Goal: Task Accomplishment & Management: Complete application form

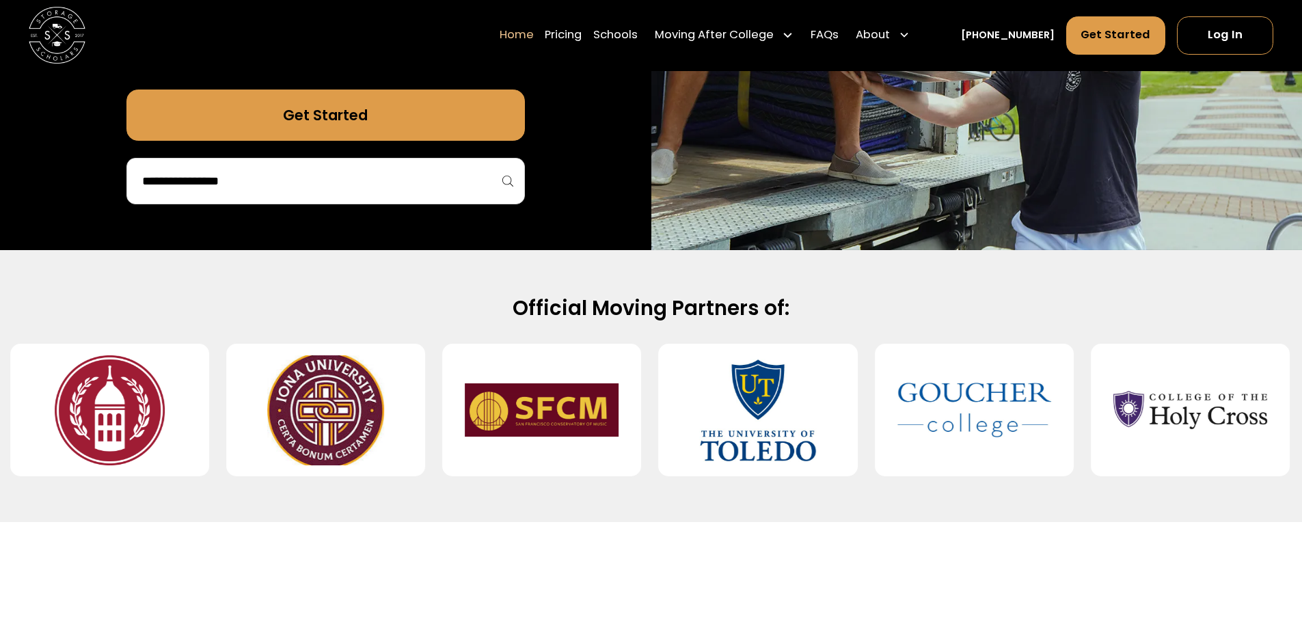
scroll to position [205, 0]
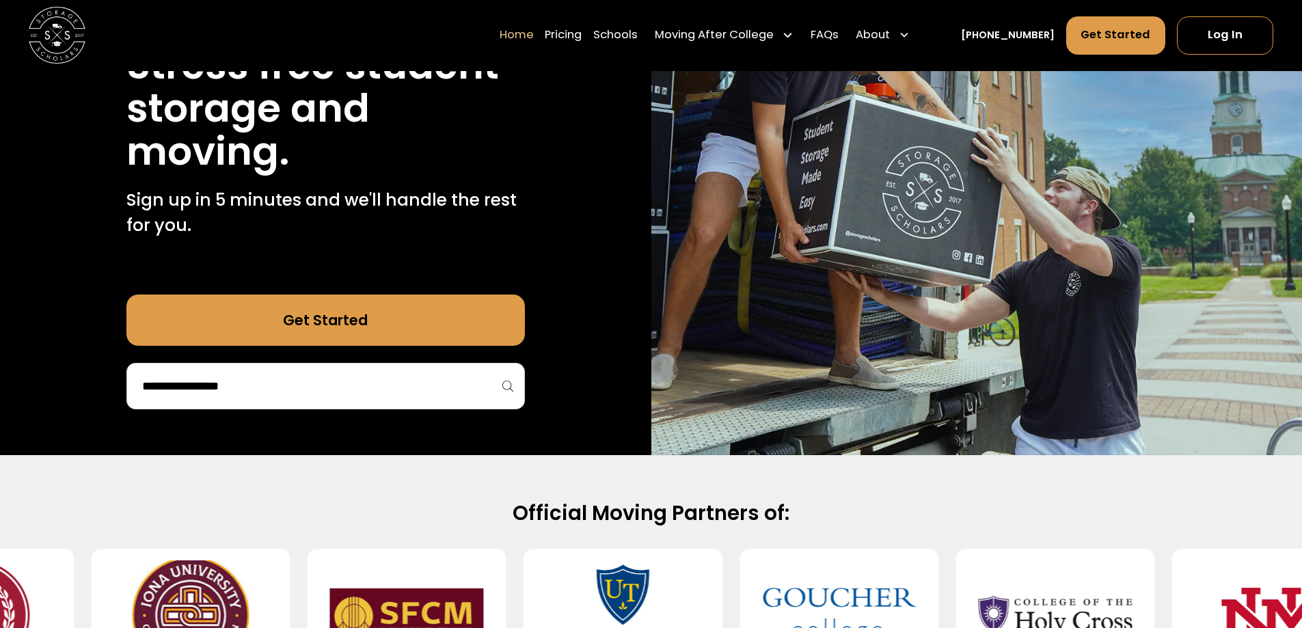
click at [283, 377] on div at bounding box center [325, 386] width 398 height 46
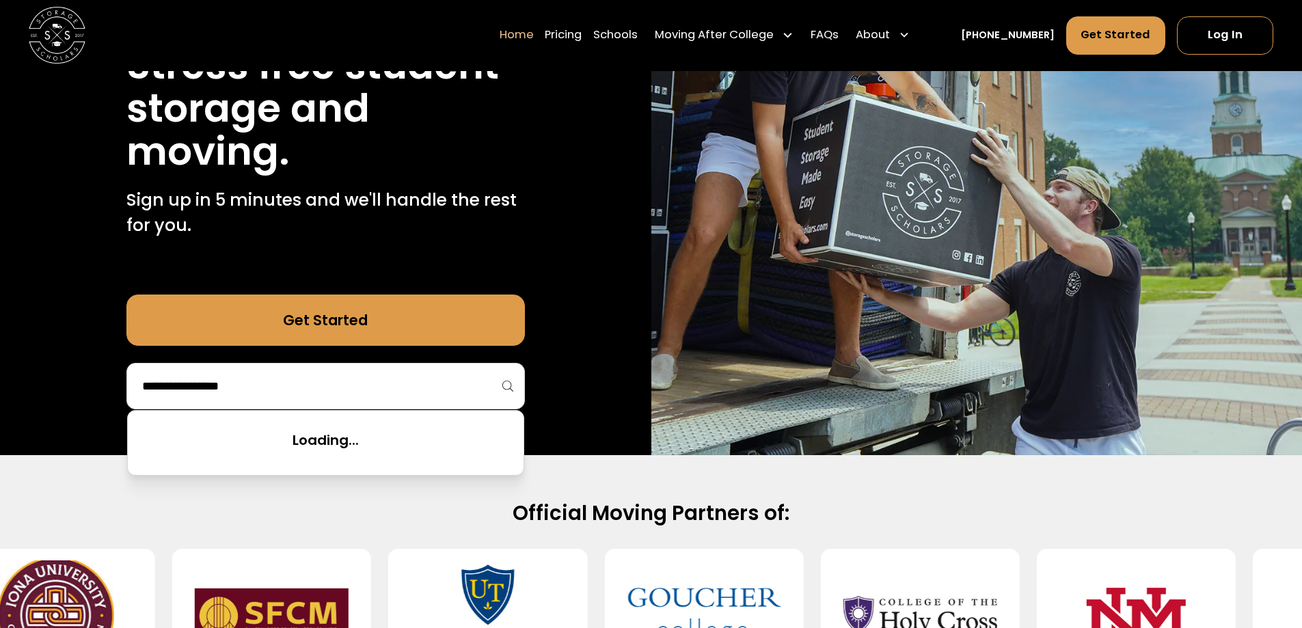
click at [287, 385] on input "search" at bounding box center [326, 386] width 370 height 23
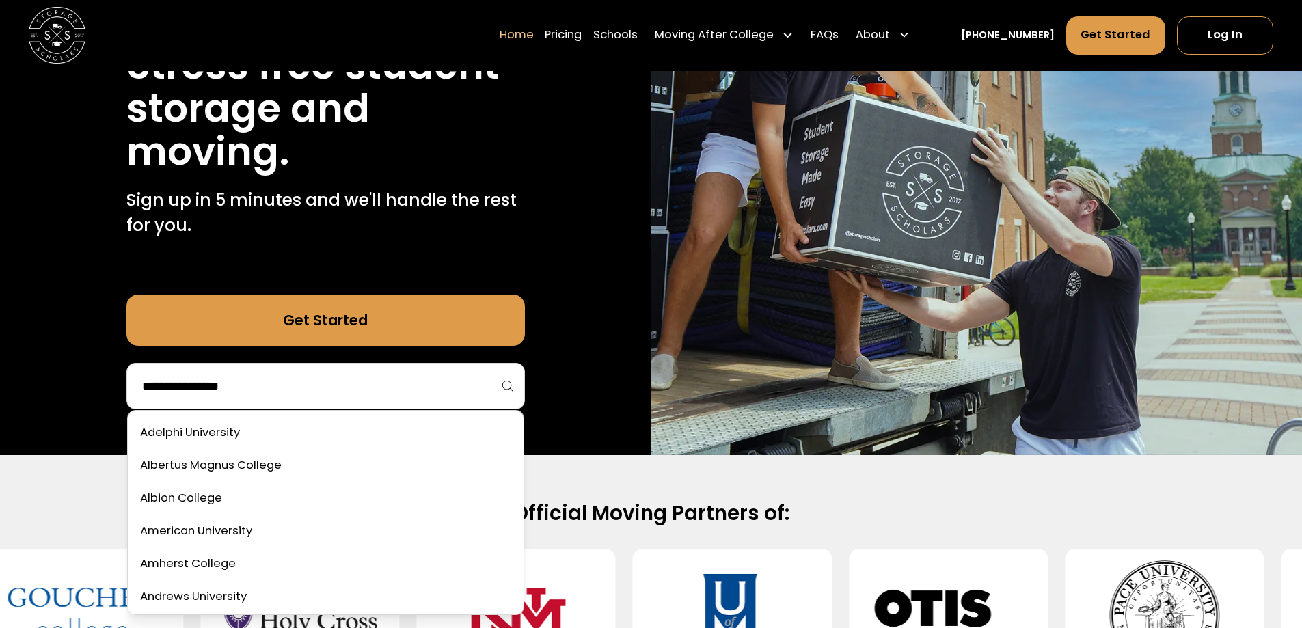
click at [280, 375] on input "search" at bounding box center [326, 386] width 370 height 23
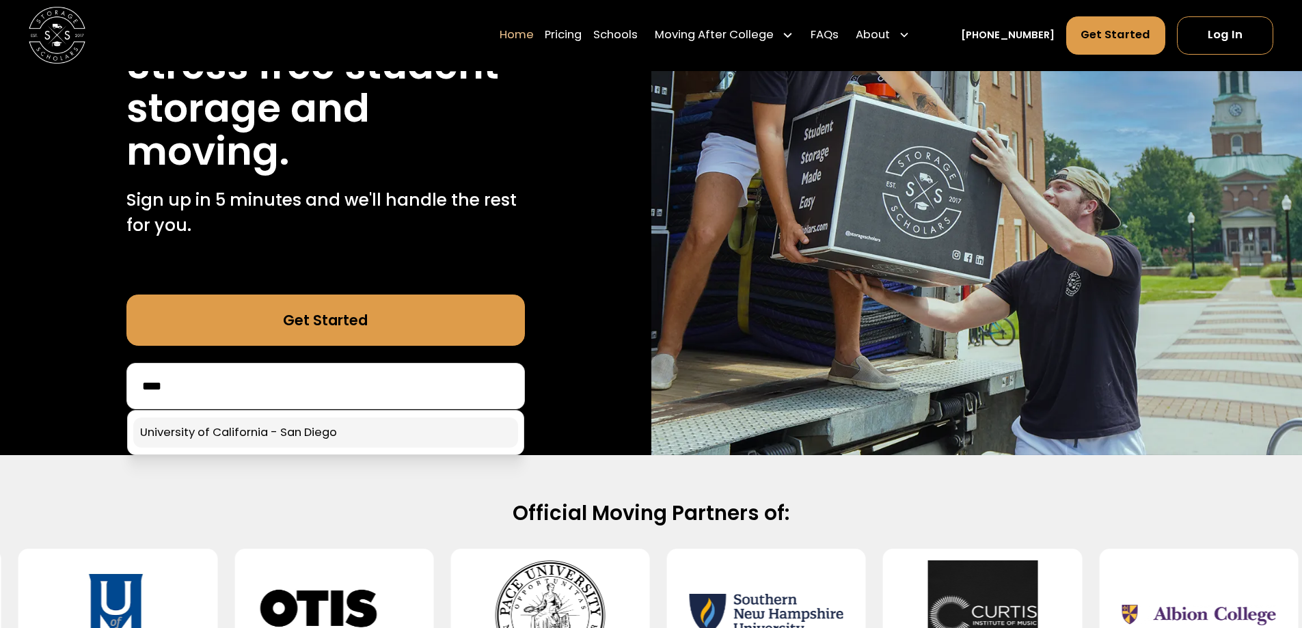
type input "****"
click at [288, 437] on link at bounding box center [325, 433] width 385 height 30
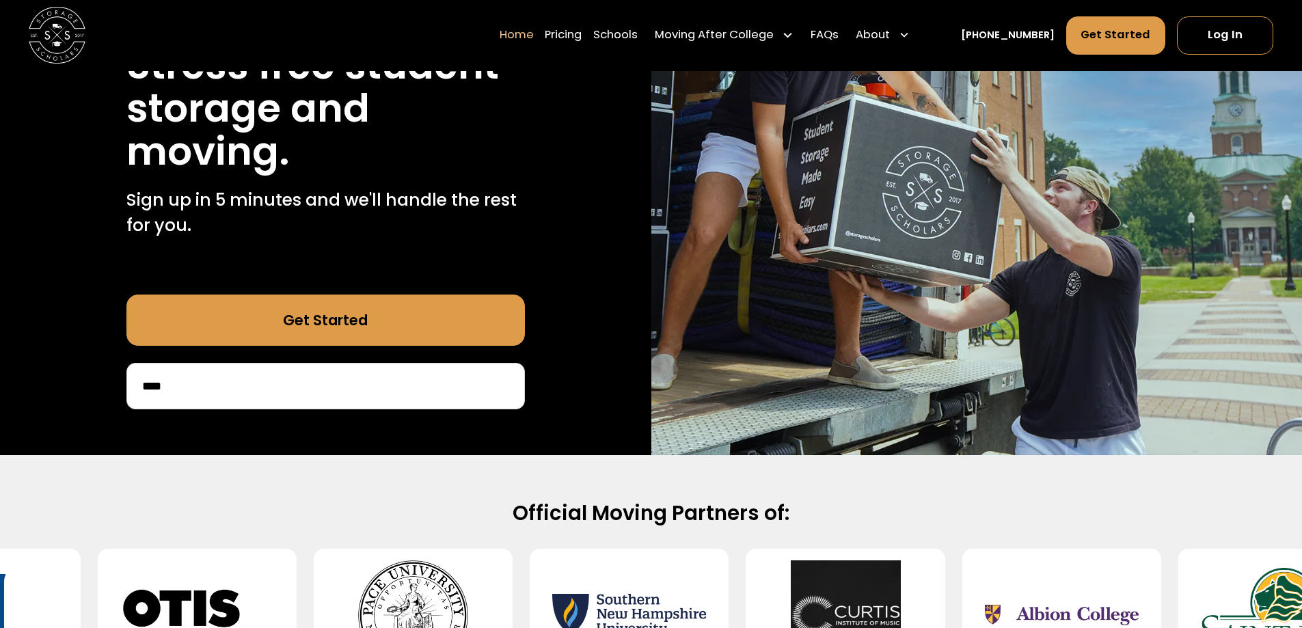
click at [332, 320] on link "Get Started" at bounding box center [325, 320] width 398 height 51
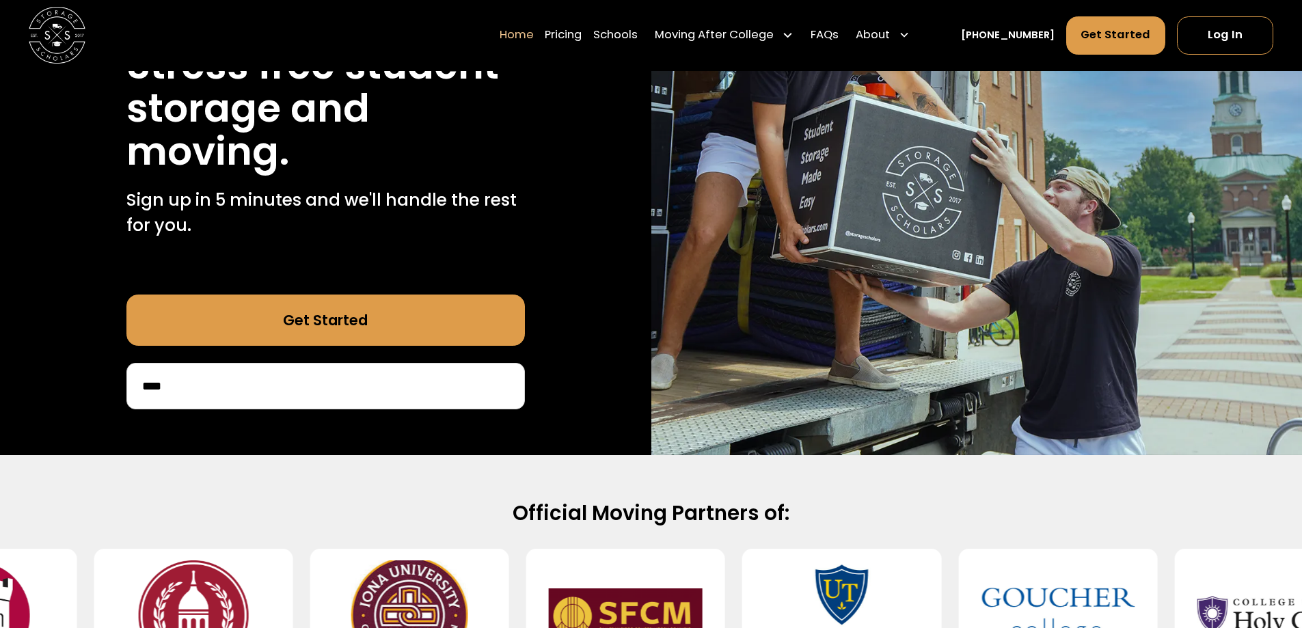
scroll to position [68, 0]
